Goal: Task Accomplishment & Management: Manage account settings

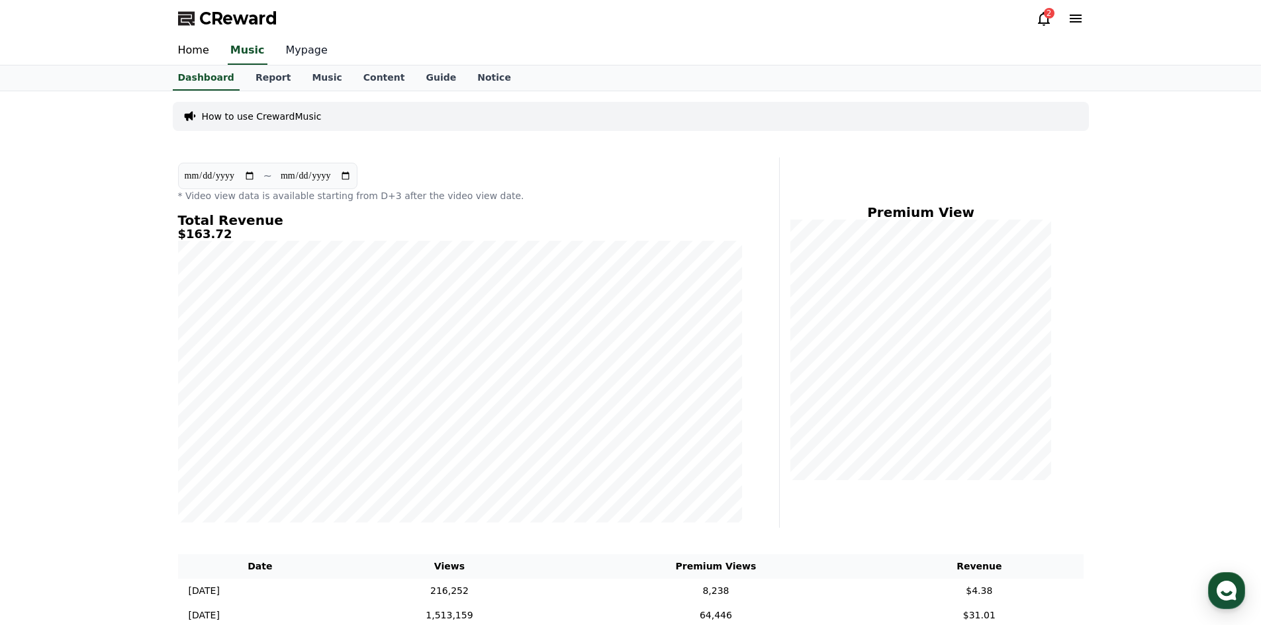
click at [296, 45] on link "Mypage" at bounding box center [306, 51] width 63 height 28
select select "**********"
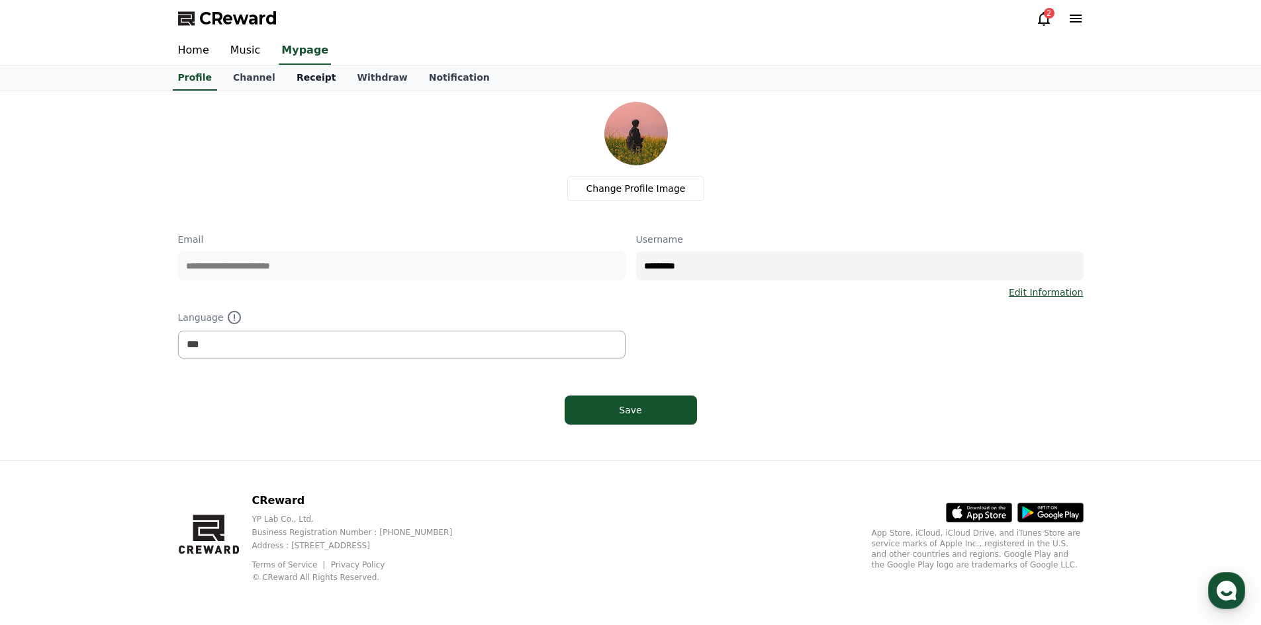
click at [302, 77] on link "Receipt" at bounding box center [316, 78] width 61 height 25
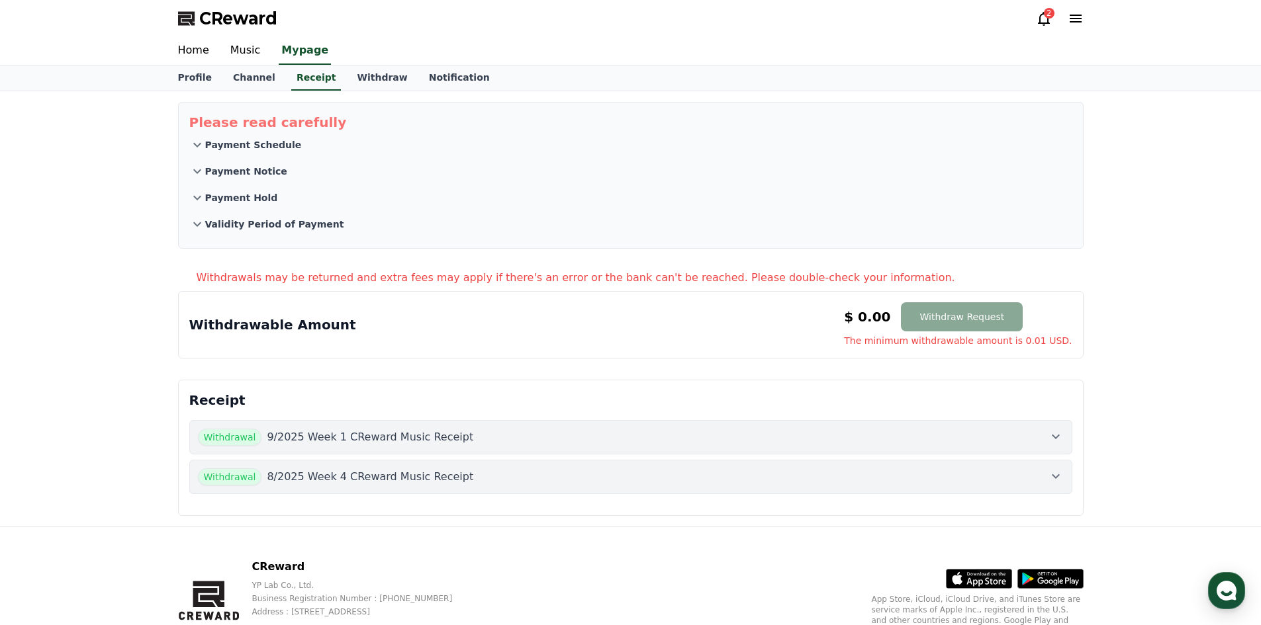
click at [528, 435] on div "Withdrawal 9/2025 Week 1 CReward Music Receipt" at bounding box center [631, 437] width 866 height 17
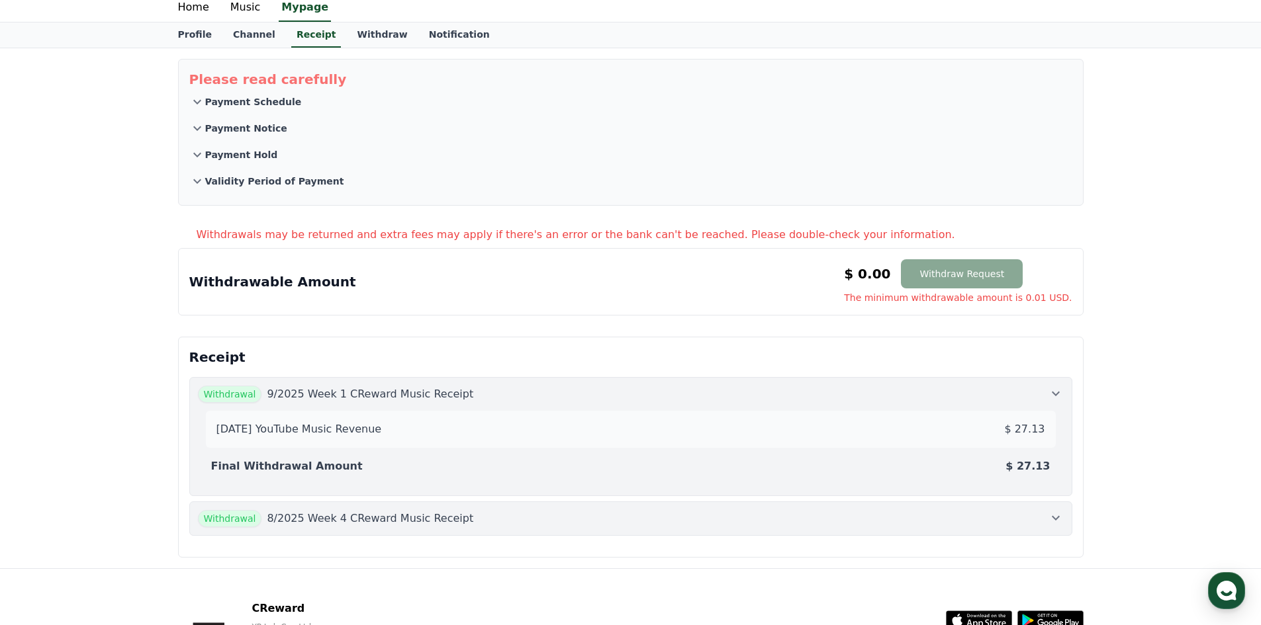
scroll to position [66, 0]
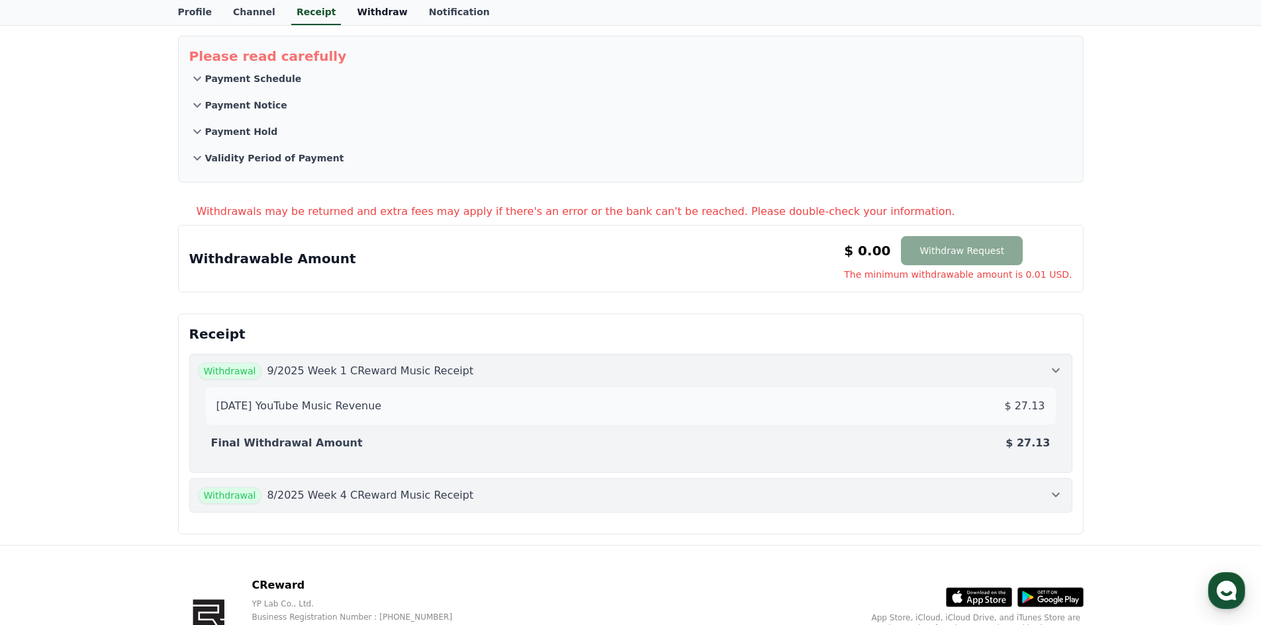
click at [369, 12] on link "Withdraw" at bounding box center [381, 12] width 71 height 25
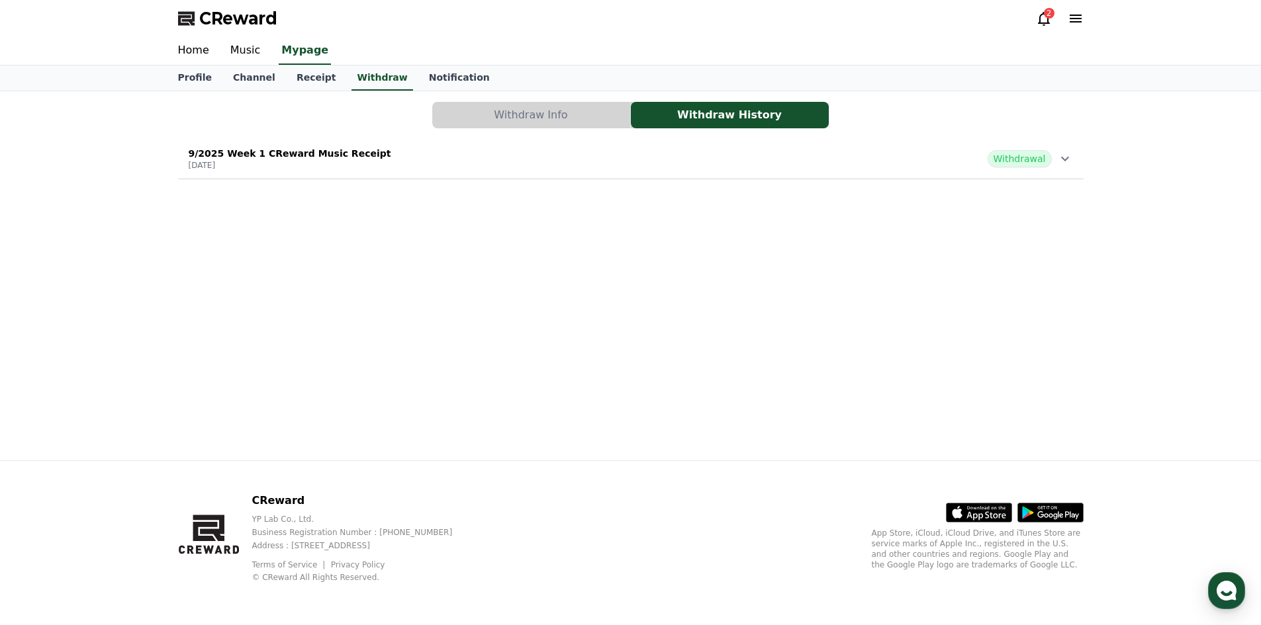
click at [574, 154] on div "9/2025 Week 1 CReward Music Receipt [DATE] Withdrawal" at bounding box center [630, 159] width 905 height 34
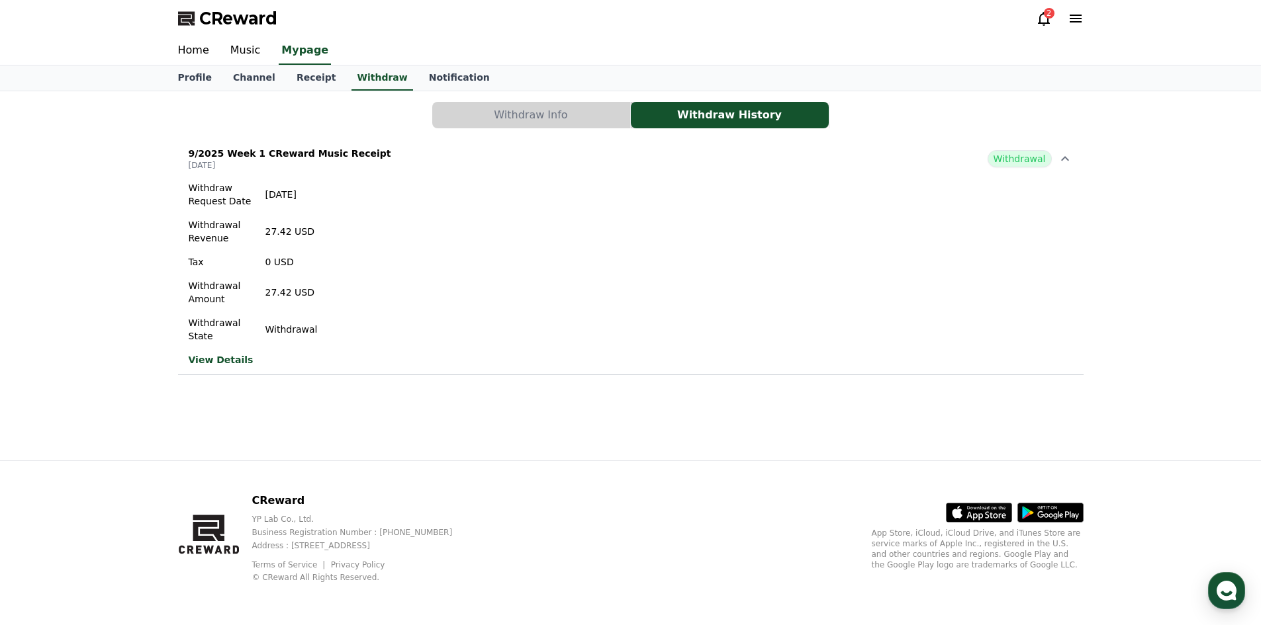
click at [574, 154] on div "9/2025 Week 1 CReward Music Receipt [DATE] Withdrawal" at bounding box center [630, 159] width 905 height 34
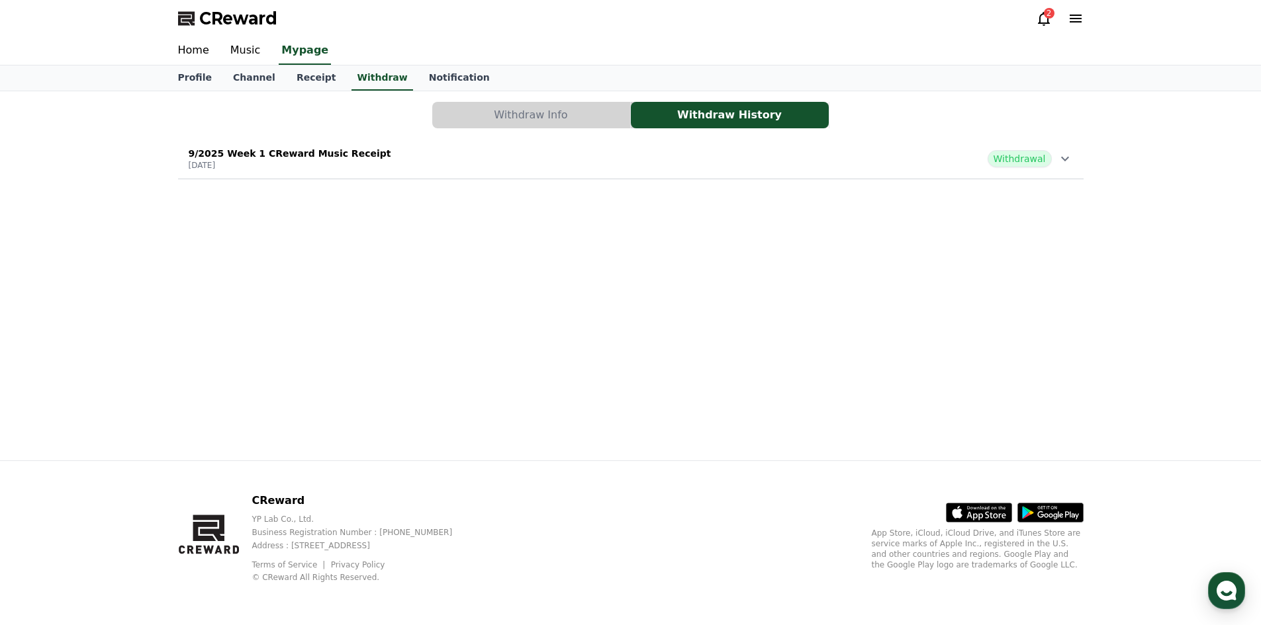
click at [527, 107] on button "Withdraw Info" at bounding box center [531, 115] width 198 height 26
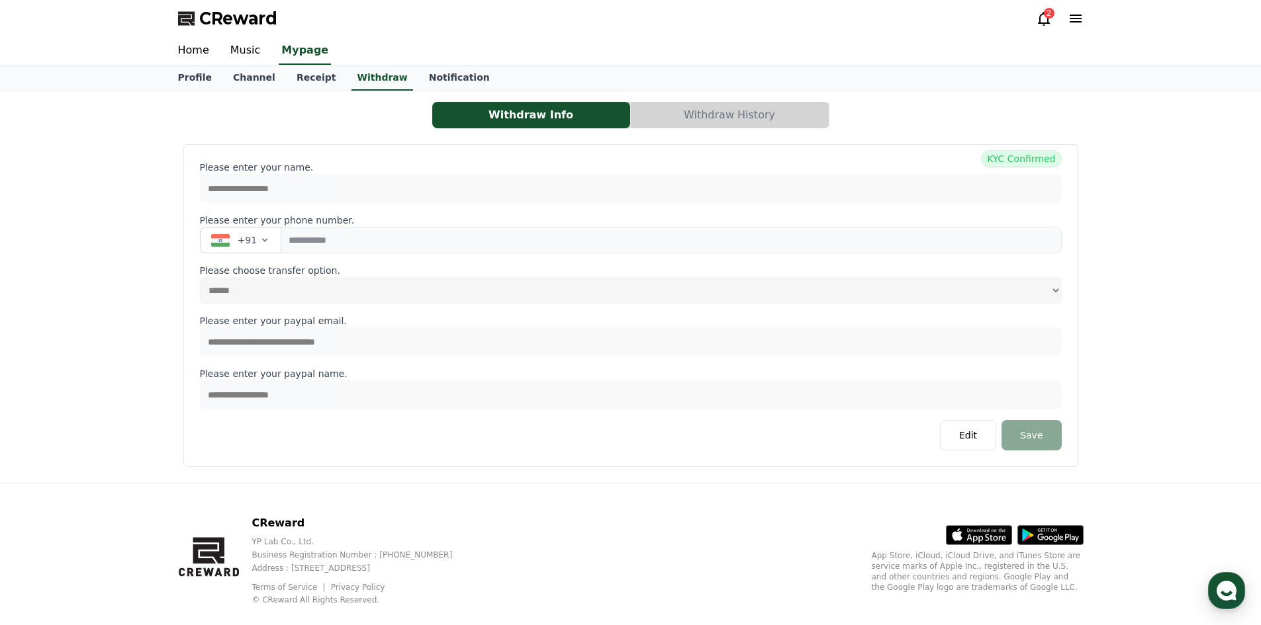
click at [678, 110] on button "Withdraw History" at bounding box center [730, 115] width 198 height 26
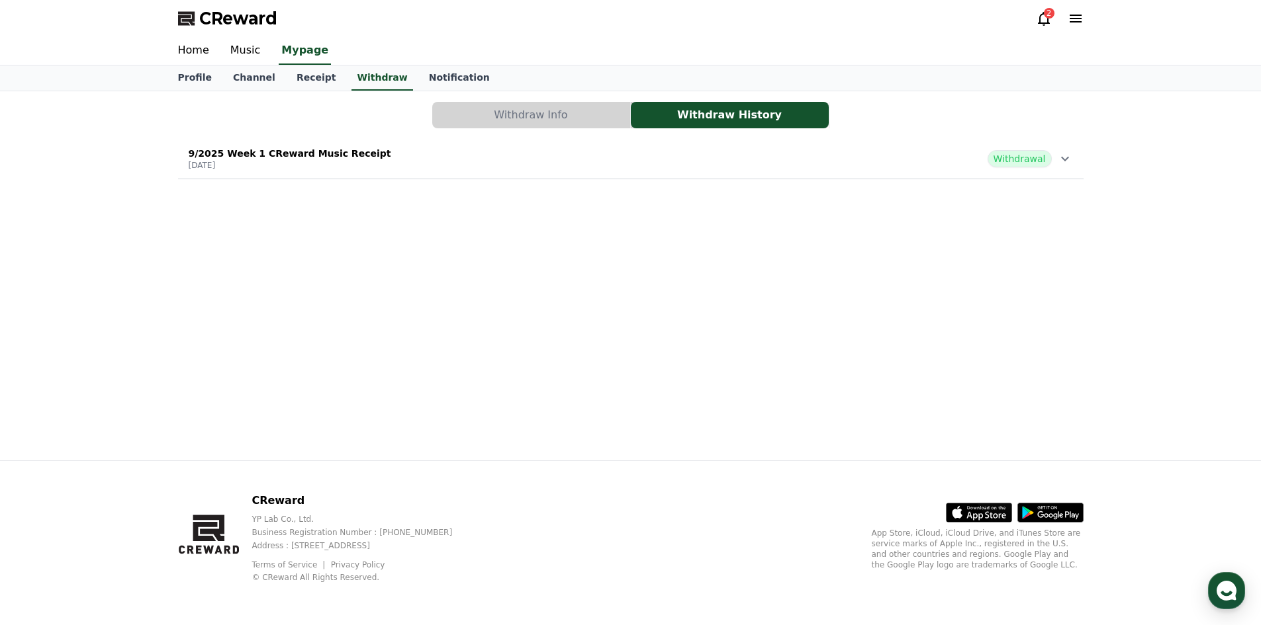
click at [690, 141] on button "9/2025 Week 1 CReward Music Receipt [DATE] Withdrawal" at bounding box center [630, 159] width 905 height 40
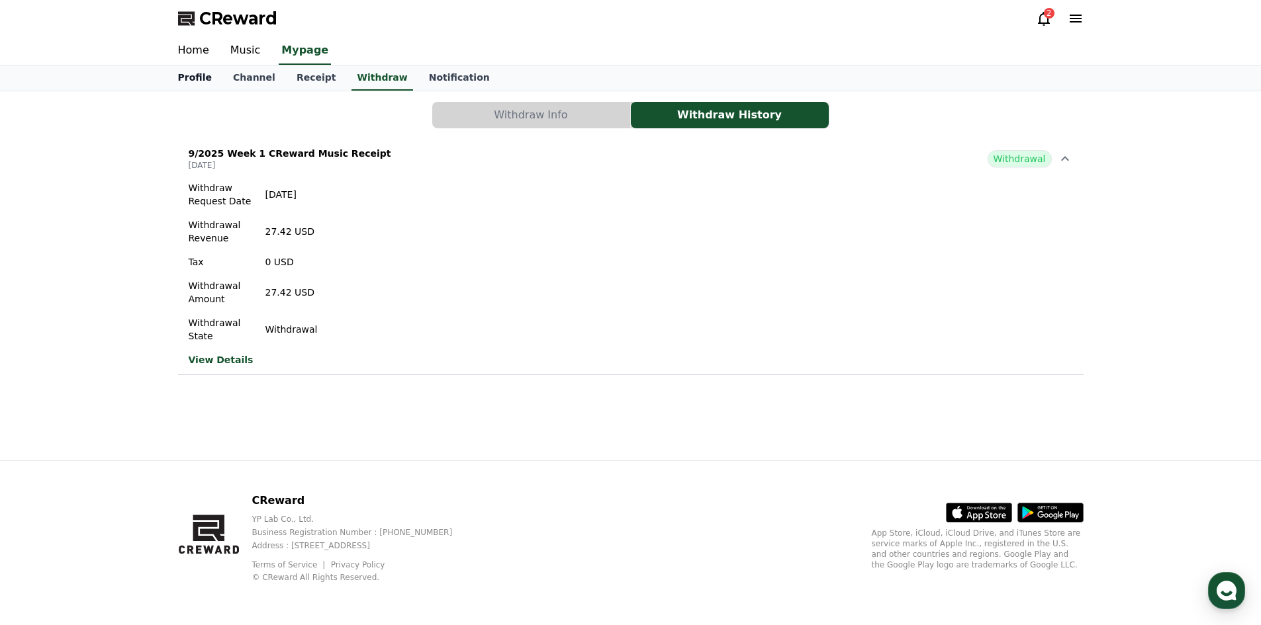
click at [193, 72] on link "Profile" at bounding box center [194, 78] width 55 height 25
select select "**********"
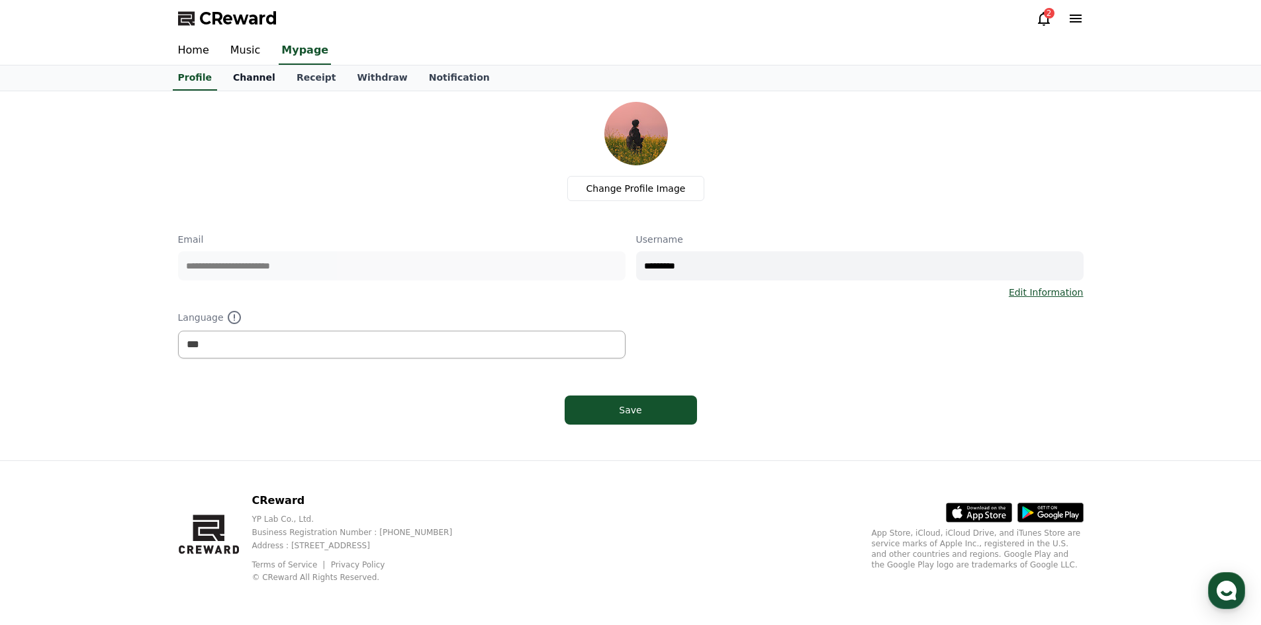
click at [238, 79] on link "Channel" at bounding box center [254, 78] width 64 height 25
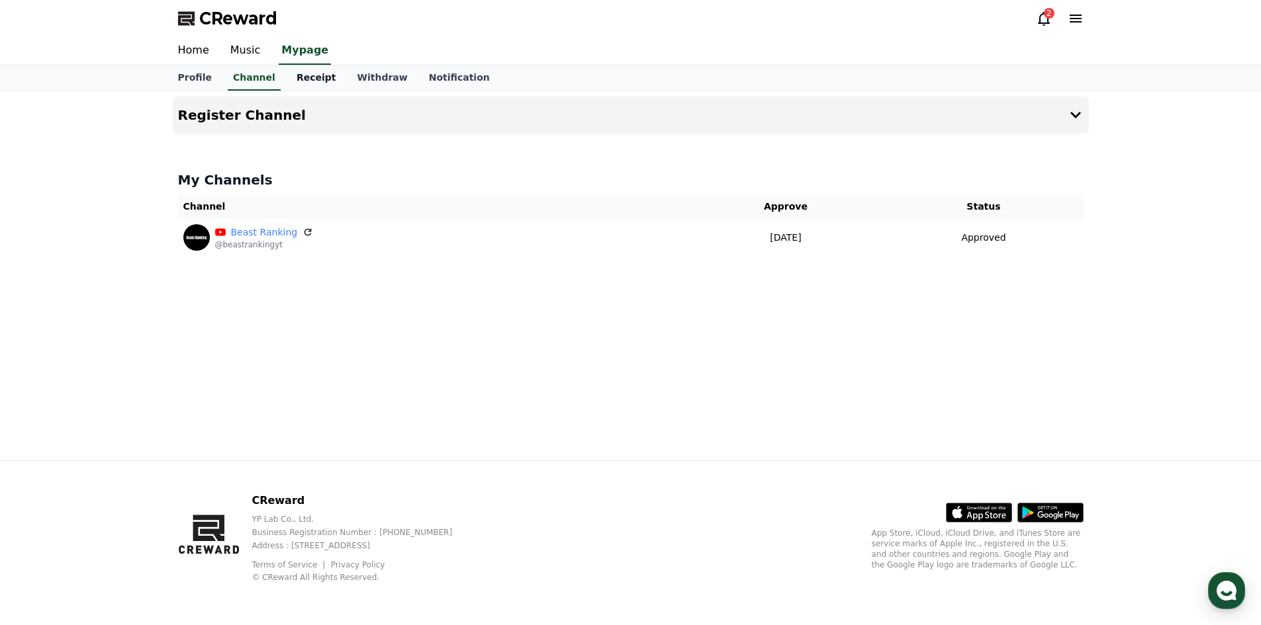
click at [301, 76] on link "Receipt" at bounding box center [316, 78] width 61 height 25
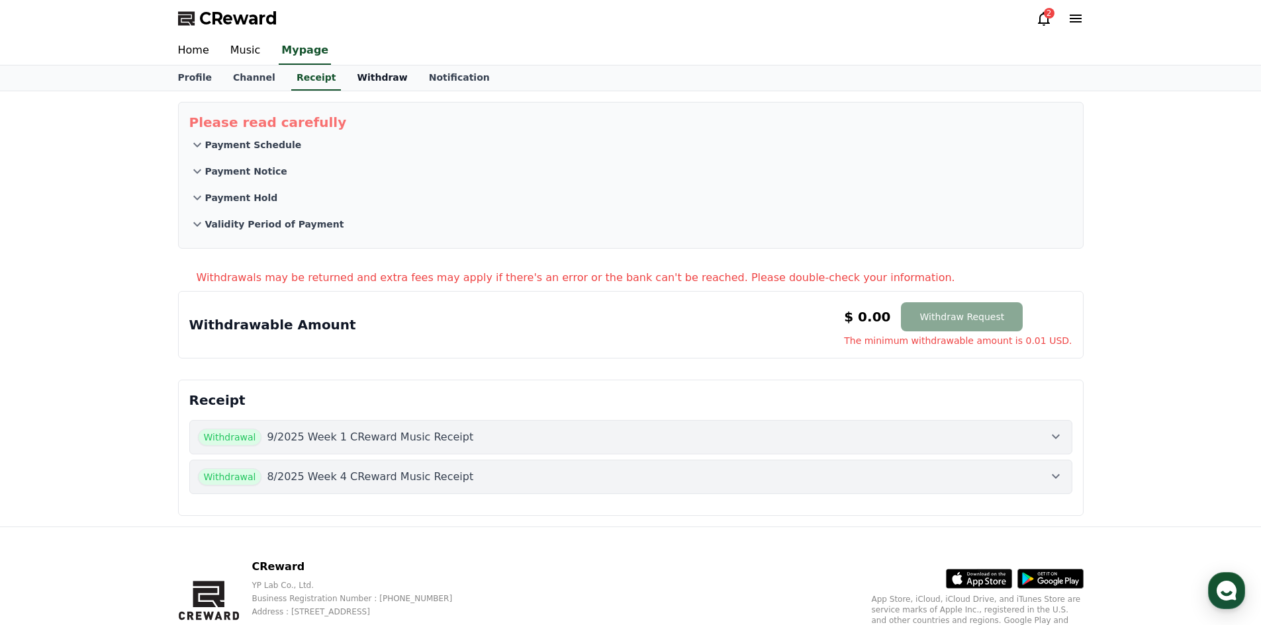
click at [348, 79] on link "Withdraw" at bounding box center [381, 78] width 71 height 25
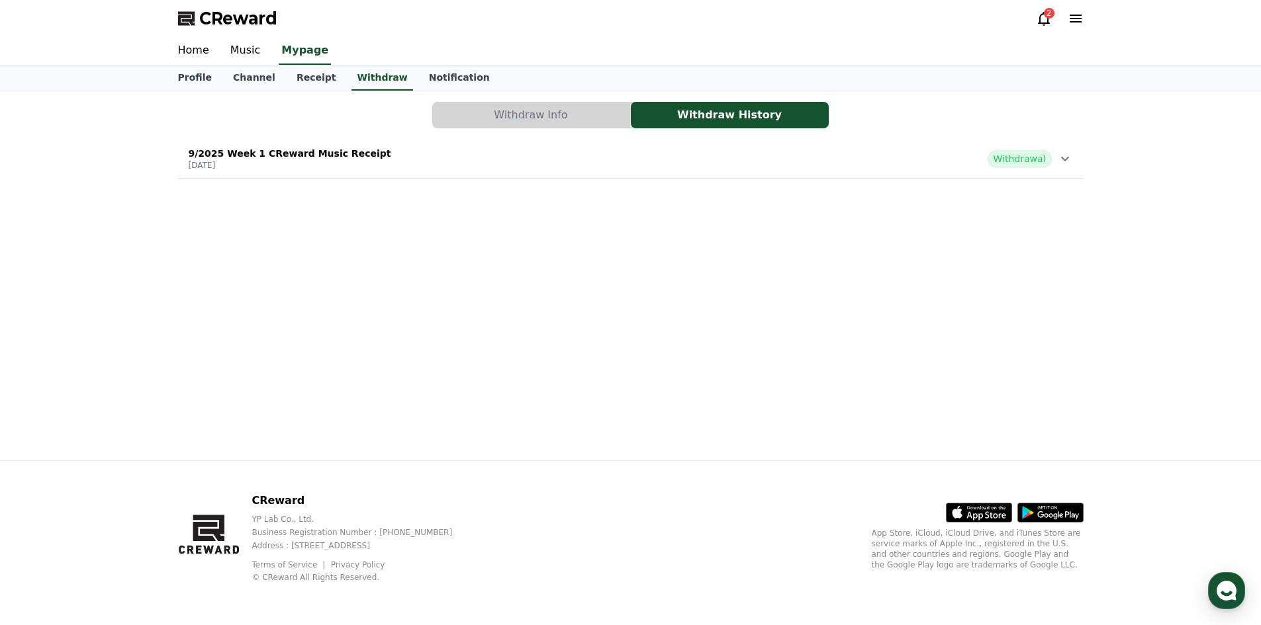
click at [961, 152] on div "9/2025 Week 1 CReward Music Receipt [DATE] Withdrawal" at bounding box center [630, 159] width 905 height 34
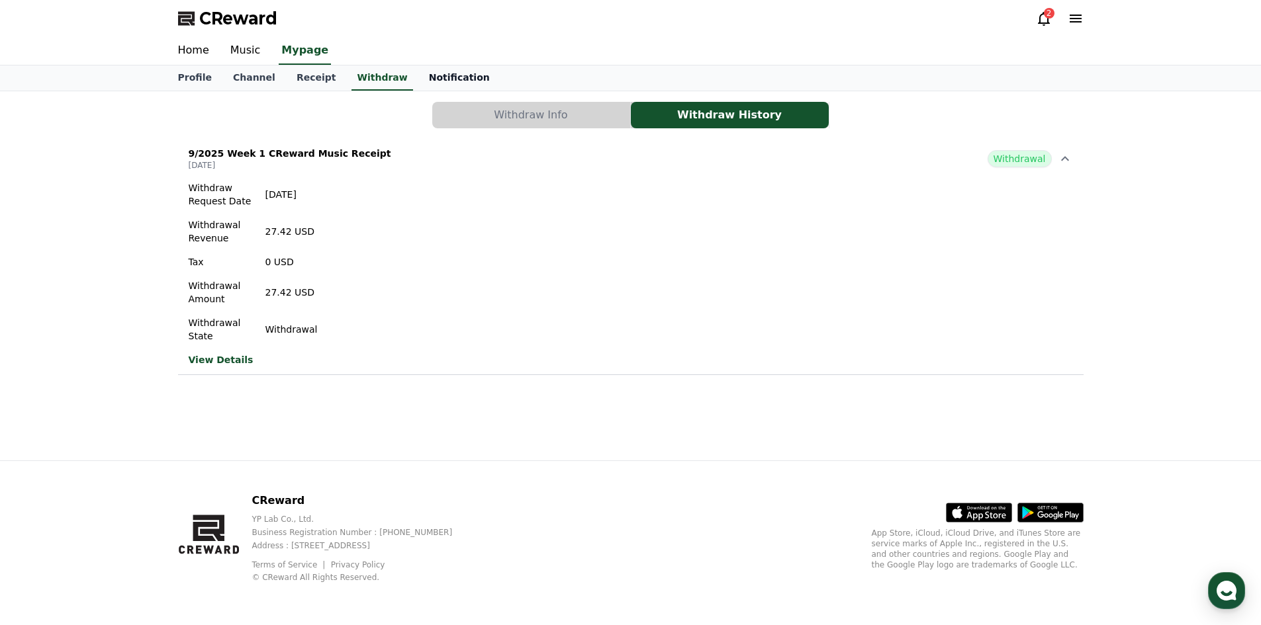
click at [418, 82] on link "Notification" at bounding box center [459, 78] width 82 height 25
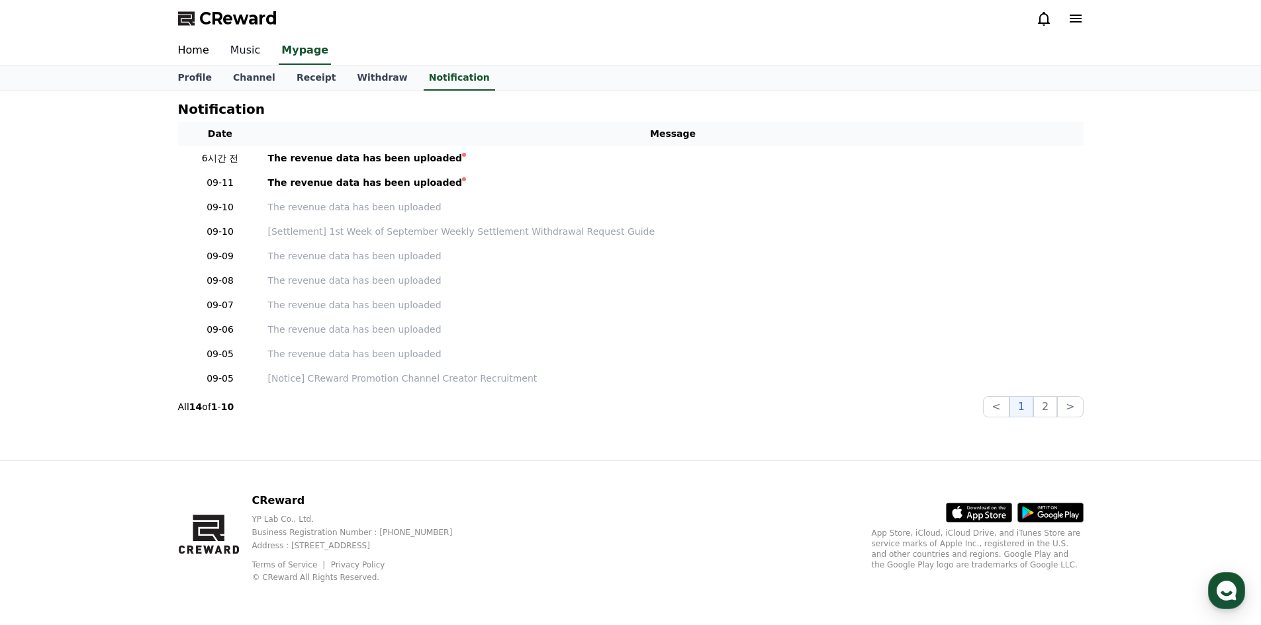
click at [235, 38] on link "Music" at bounding box center [246, 51] width 52 height 28
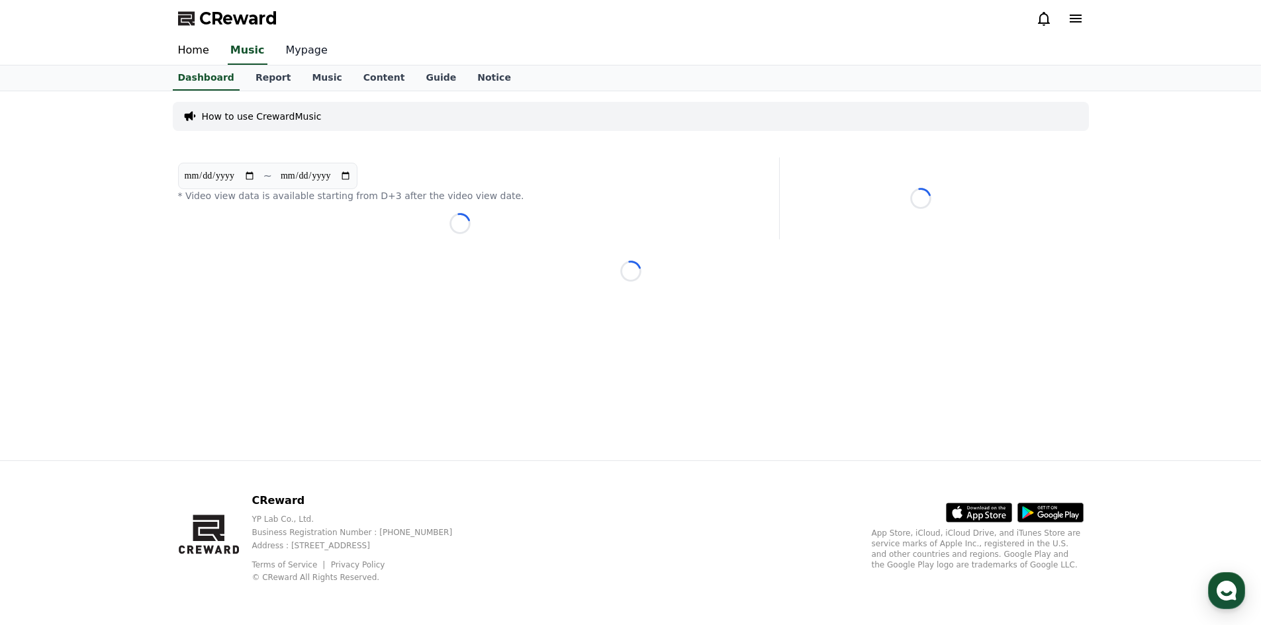
click at [278, 54] on link "Mypage" at bounding box center [306, 51] width 63 height 28
select select "**********"
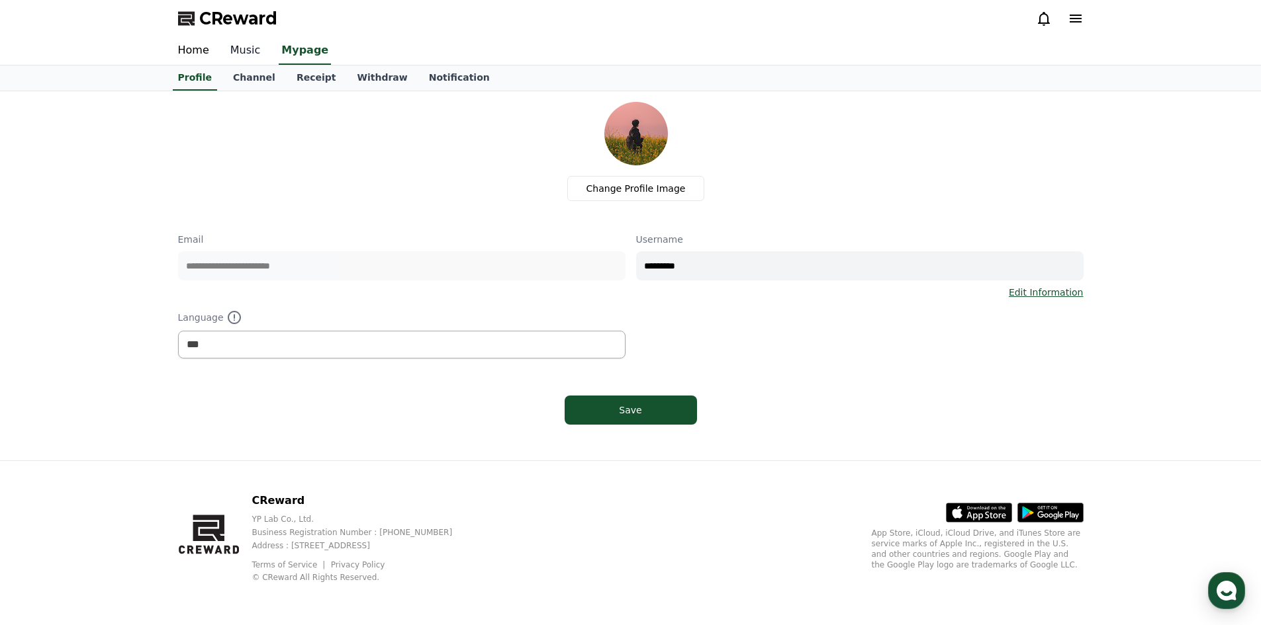
click at [252, 54] on link "Music" at bounding box center [246, 51] width 52 height 28
